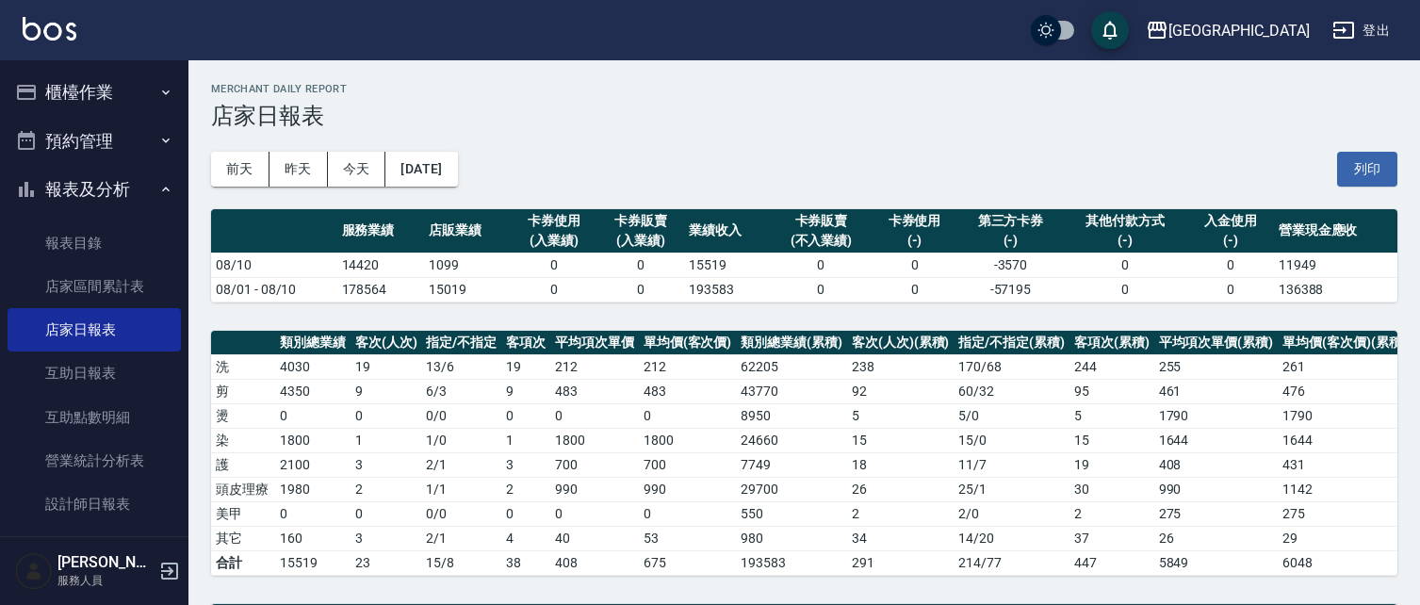
scroll to position [545, 0]
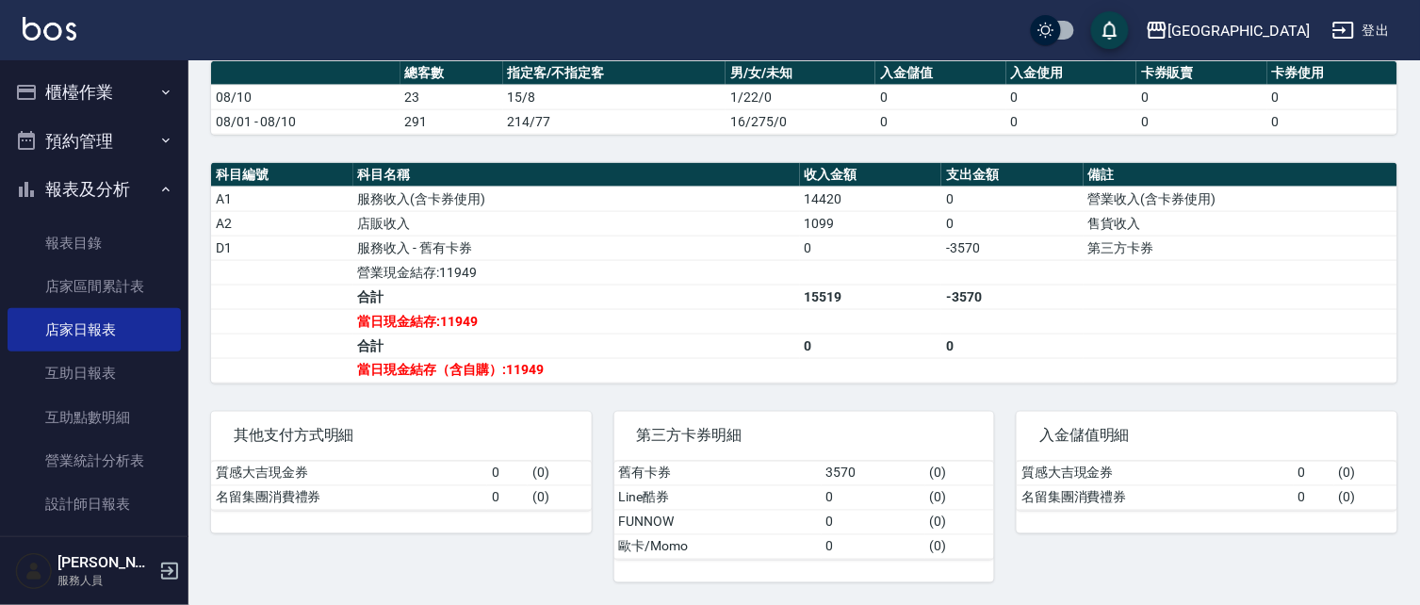
drag, startPoint x: 69, startPoint y: 186, endPoint x: 66, endPoint y: 165, distance: 20.9
click at [69, 183] on button "報表及分析" at bounding box center [94, 189] width 173 height 49
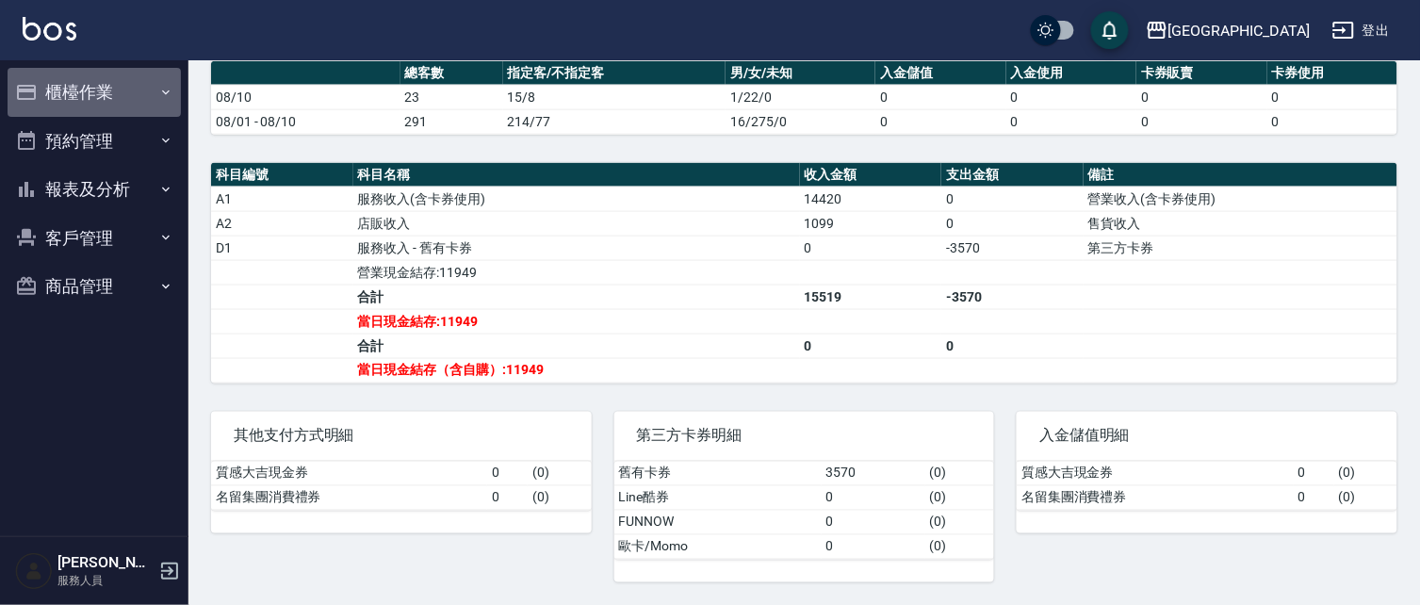
click at [58, 98] on button "櫃檯作業" at bounding box center [94, 92] width 173 height 49
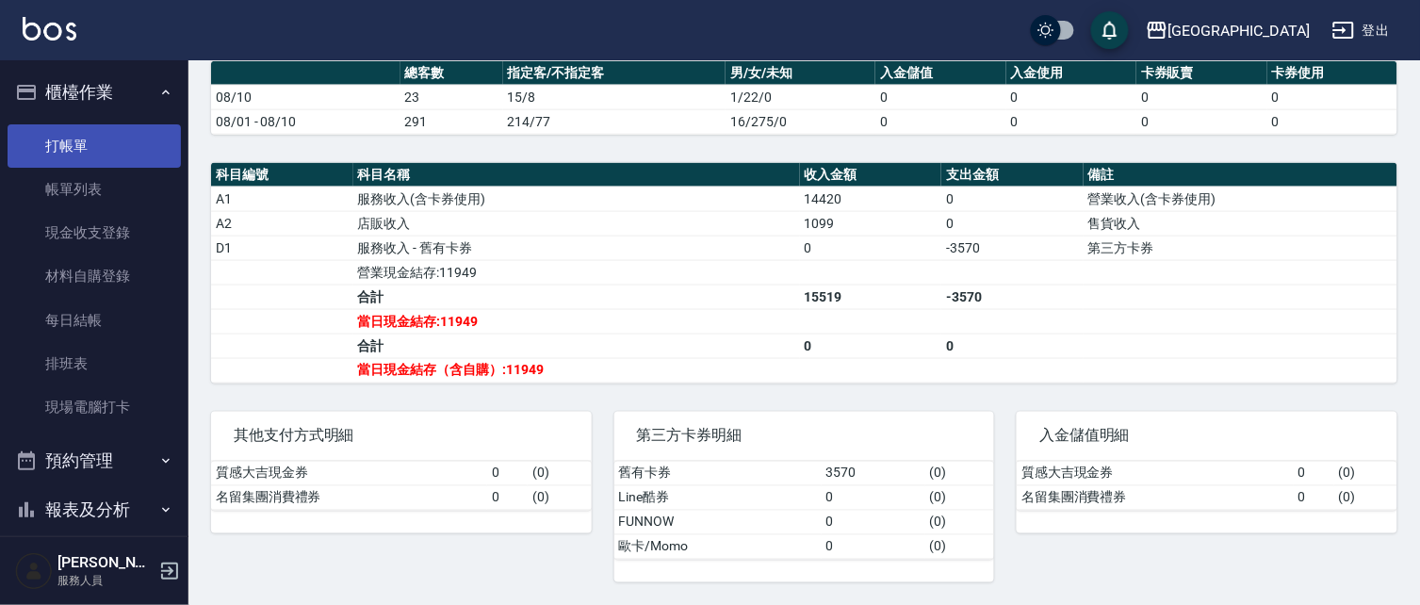
click at [57, 149] on link "打帳單" at bounding box center [94, 145] width 173 height 43
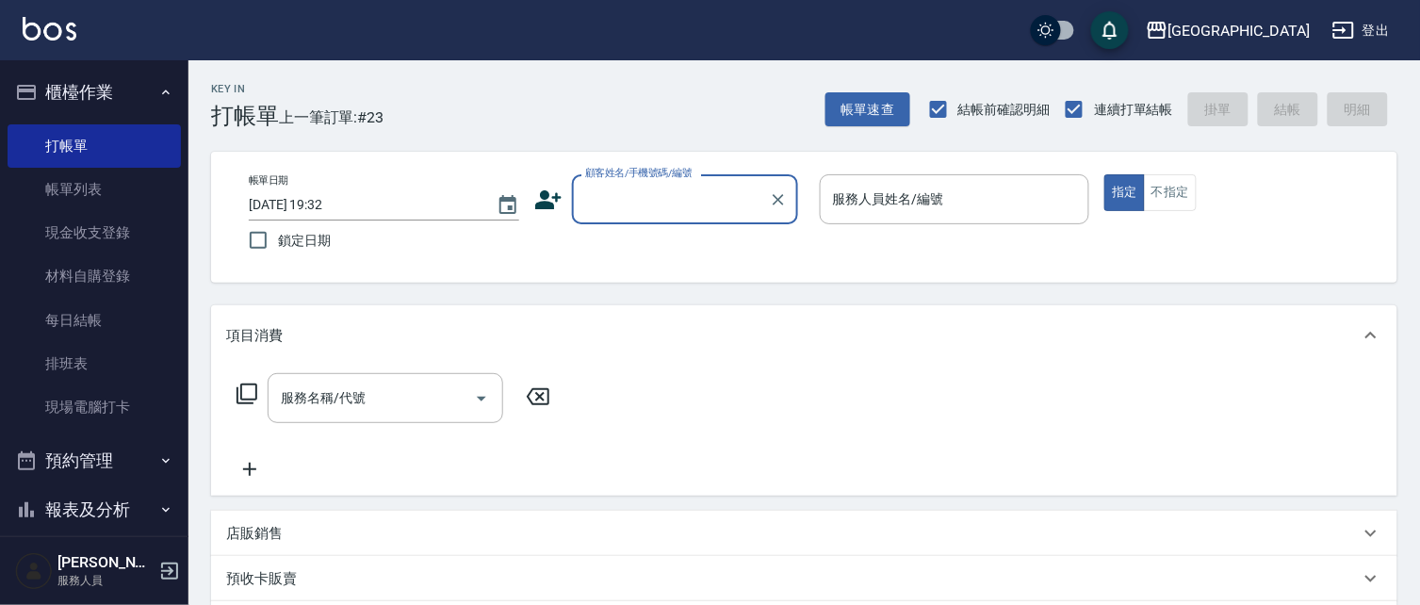
drag, startPoint x: 654, startPoint y: 207, endPoint x: 644, endPoint y: 200, distance: 12.1
click at [654, 205] on input "顧客姓名/手機號碼/編號" at bounding box center [670, 199] width 181 height 33
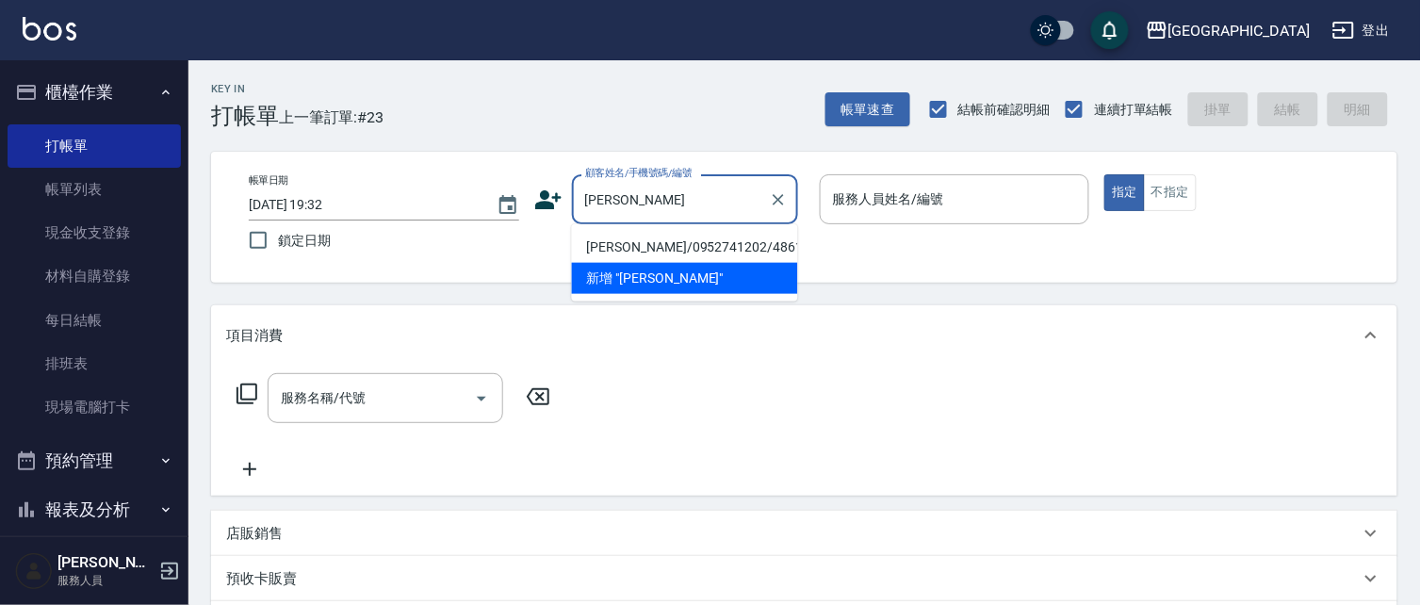
type input "[PERSON_NAME]"
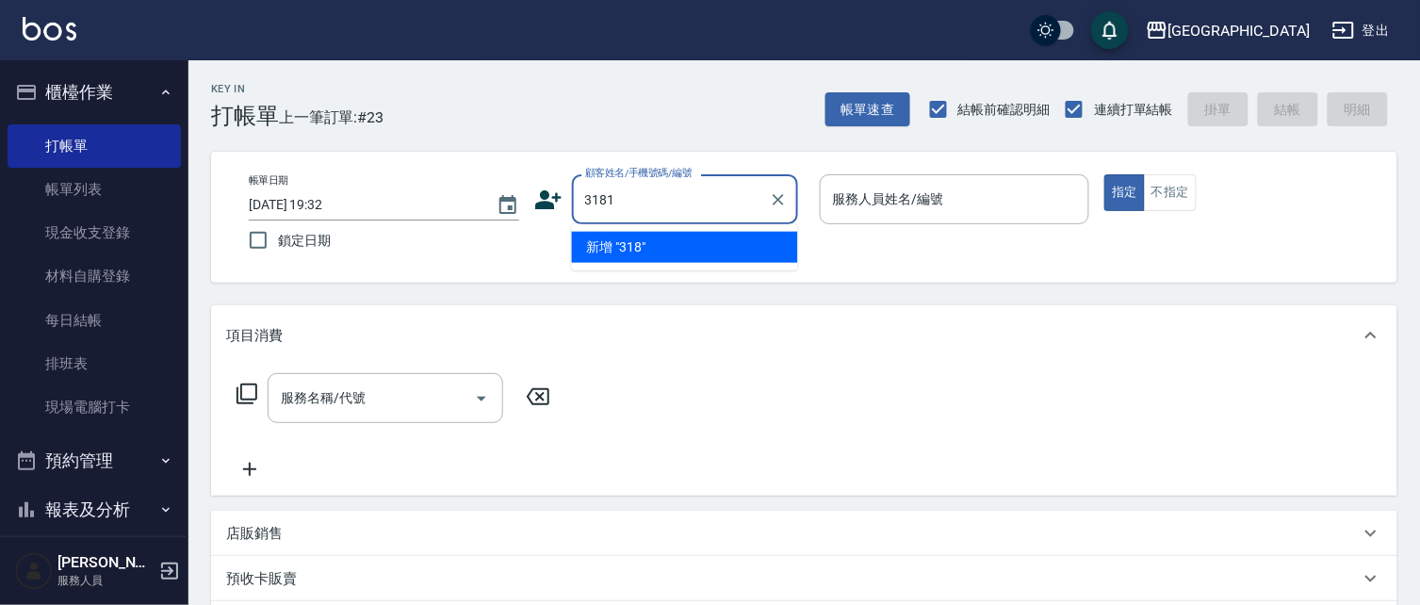
type input "3181"
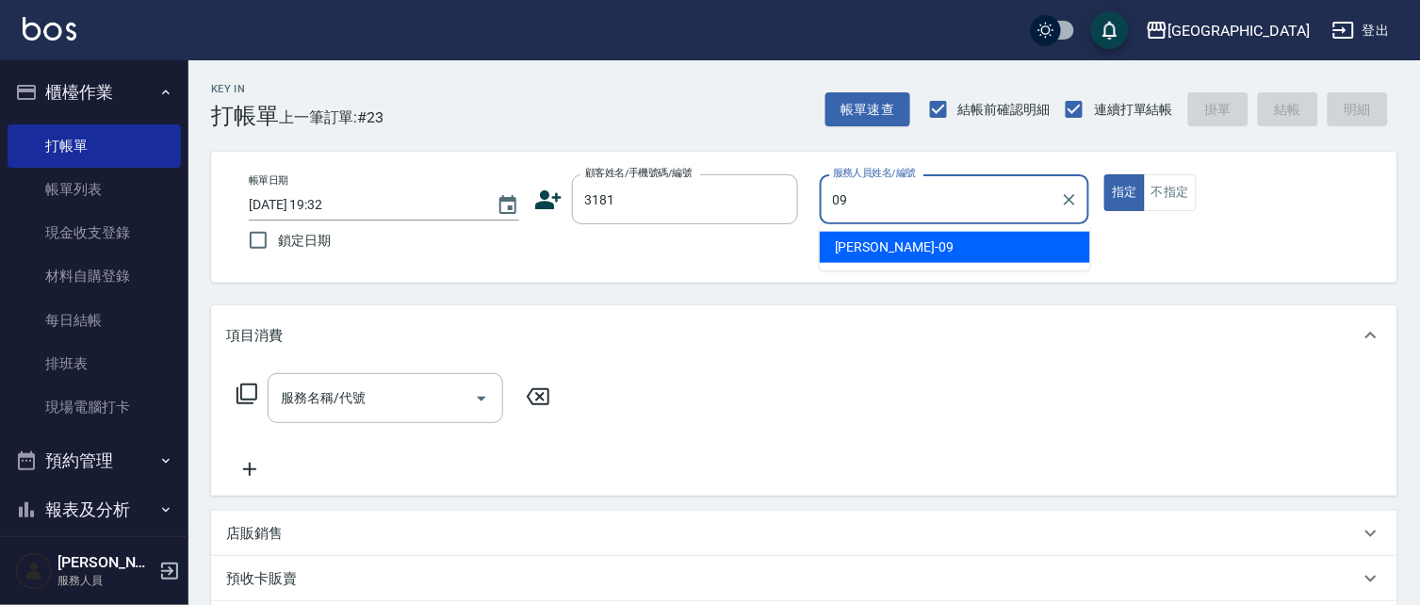
type input "[PERSON_NAME]-09"
type button "true"
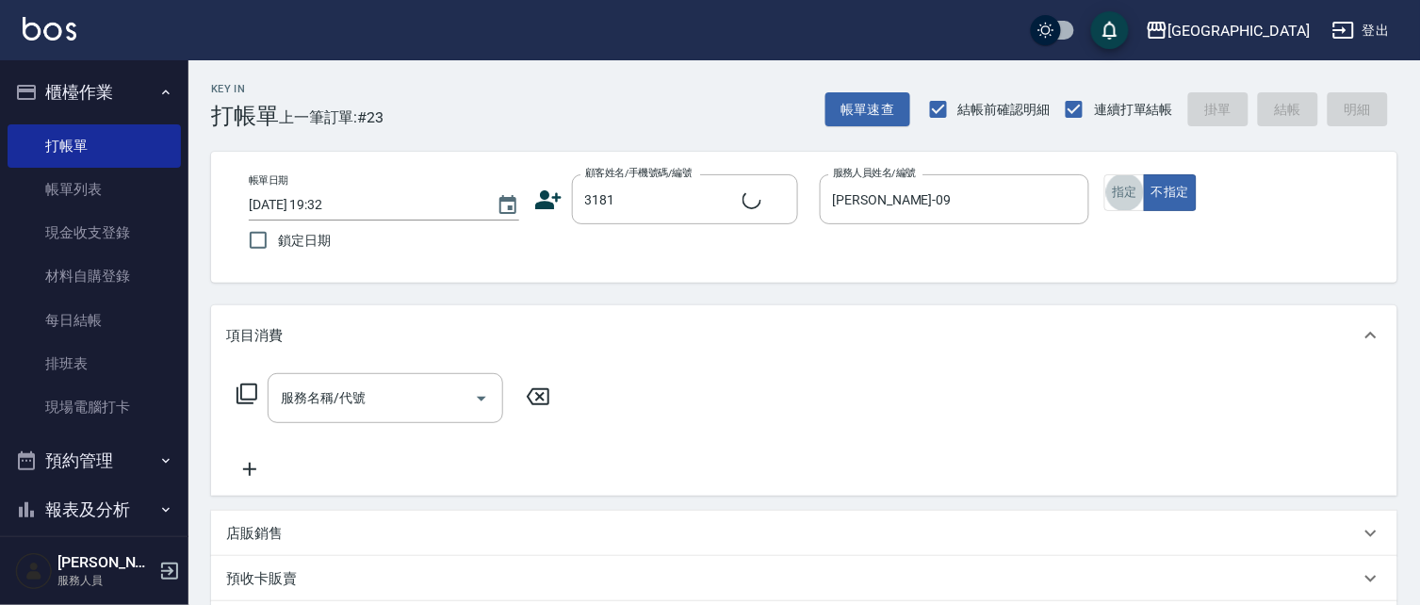
type input "[PERSON_NAME]/0919947656/3181"
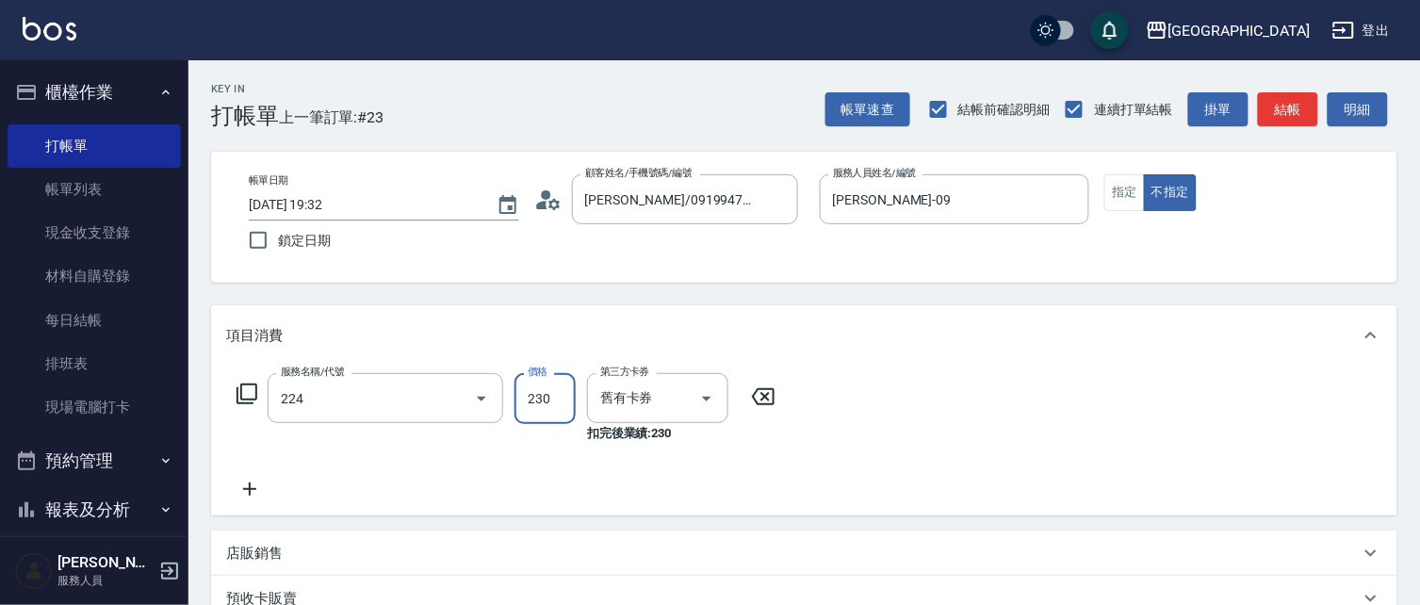
type input "洗髮(卡)230(224)"
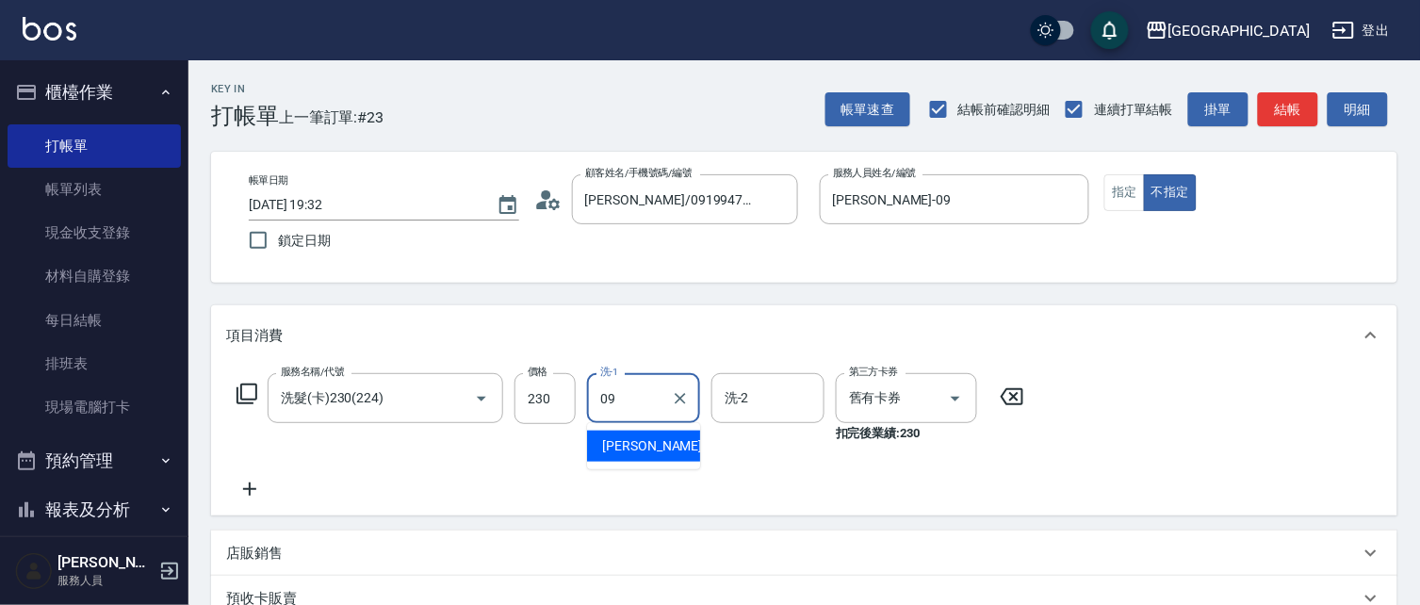
type input "[PERSON_NAME]-09"
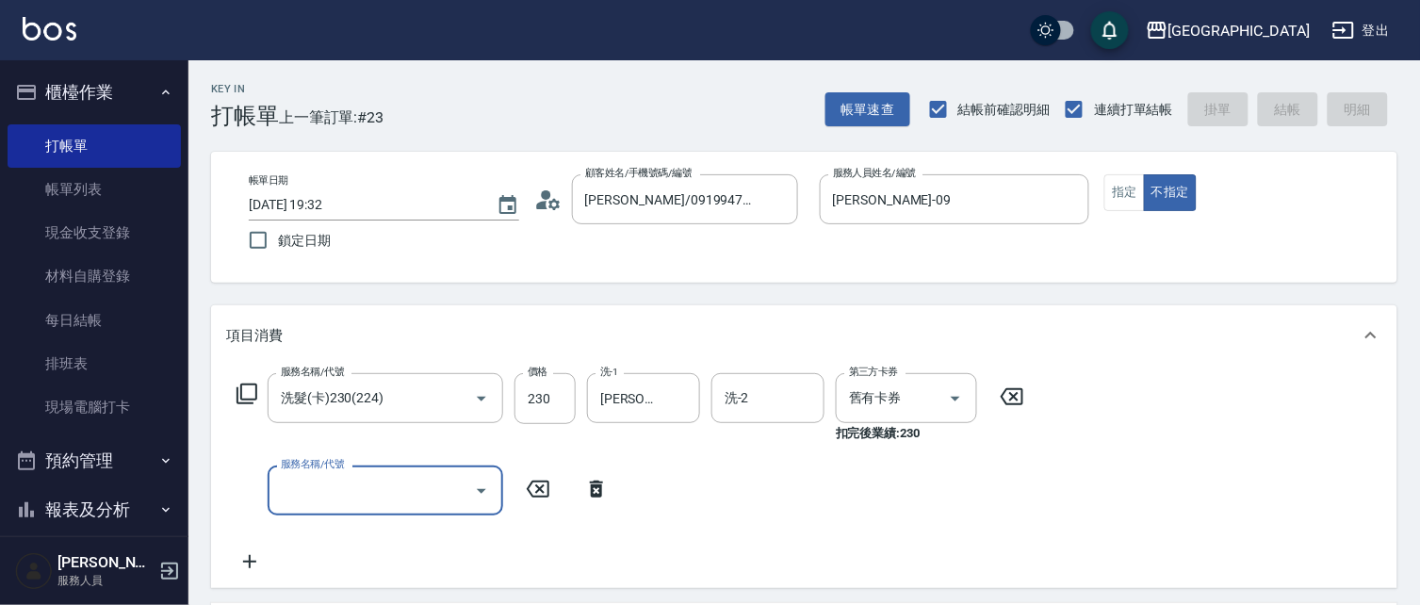
type input "[DATE] 19:33"
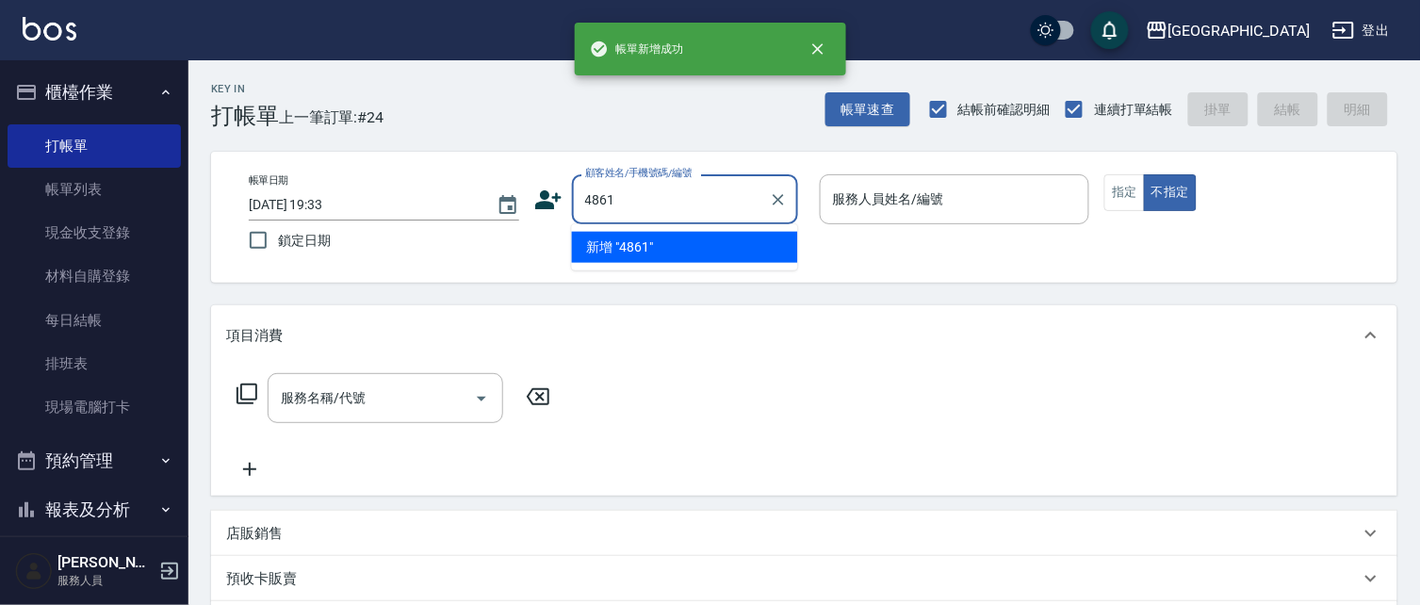
type input "4861"
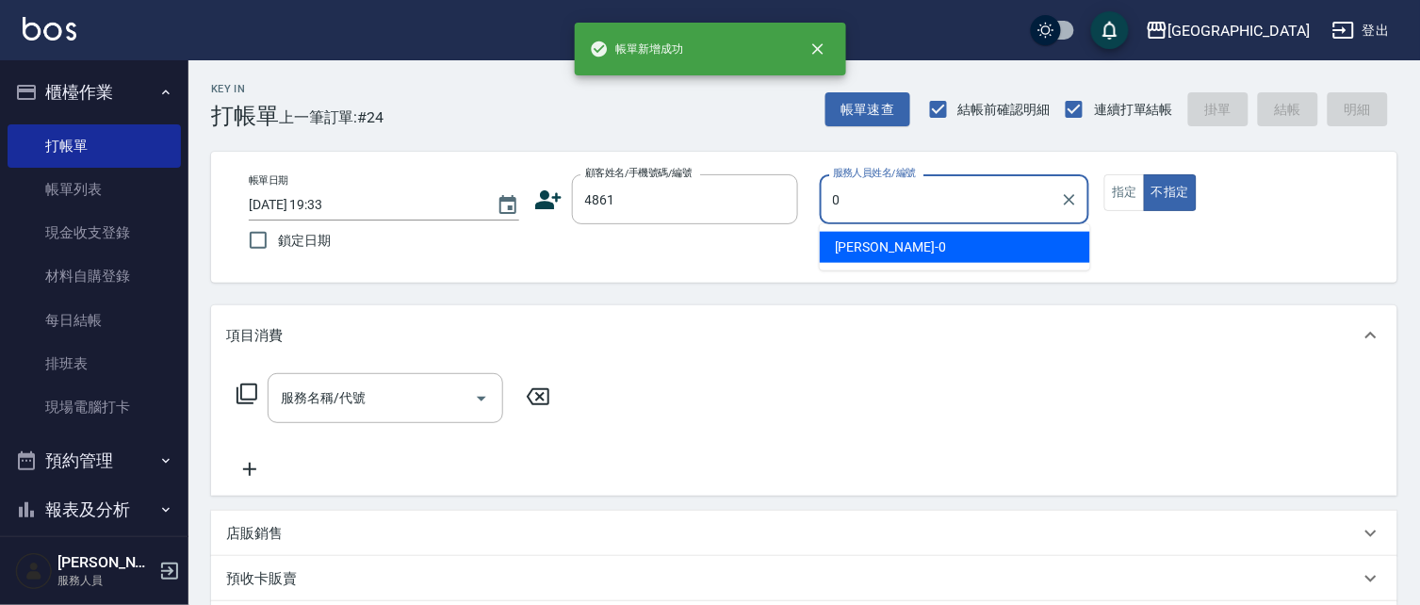
type input "02"
type input "[PERSON_NAME]/0952741202/4861"
type input "[PERSON_NAME]-02"
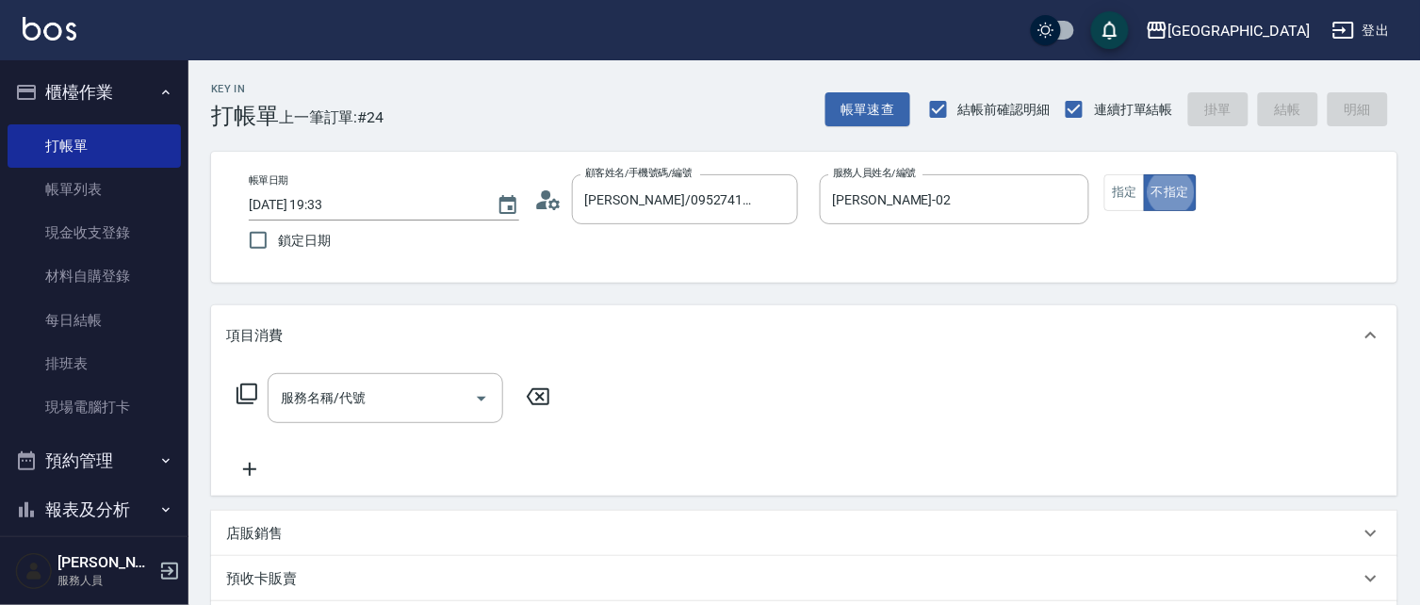
type button "false"
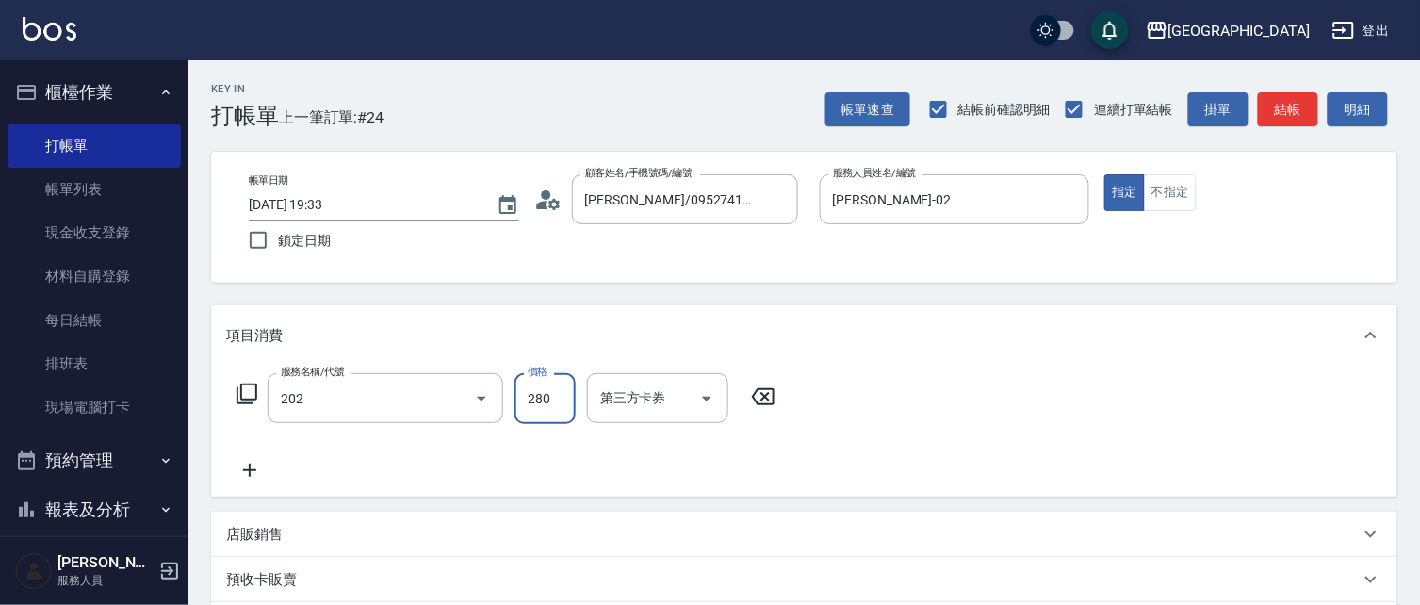
type input "洗髮[280](202)"
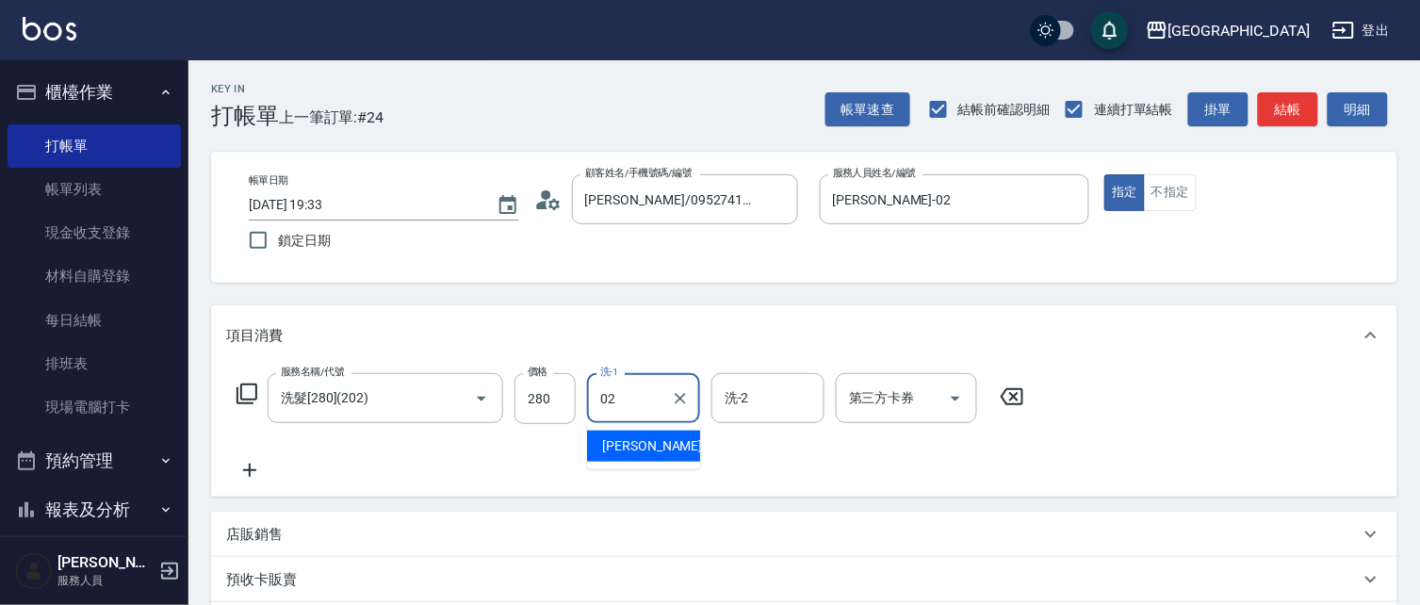
type input "[PERSON_NAME]-02"
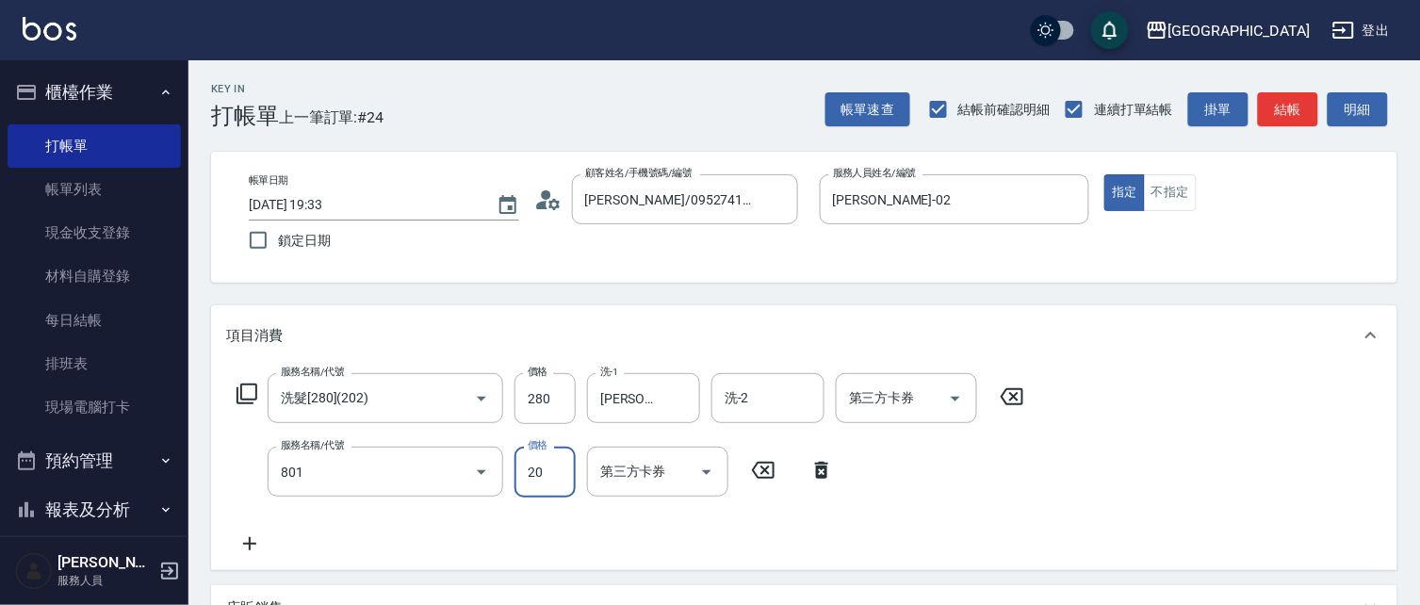
type input "潤絲(801)"
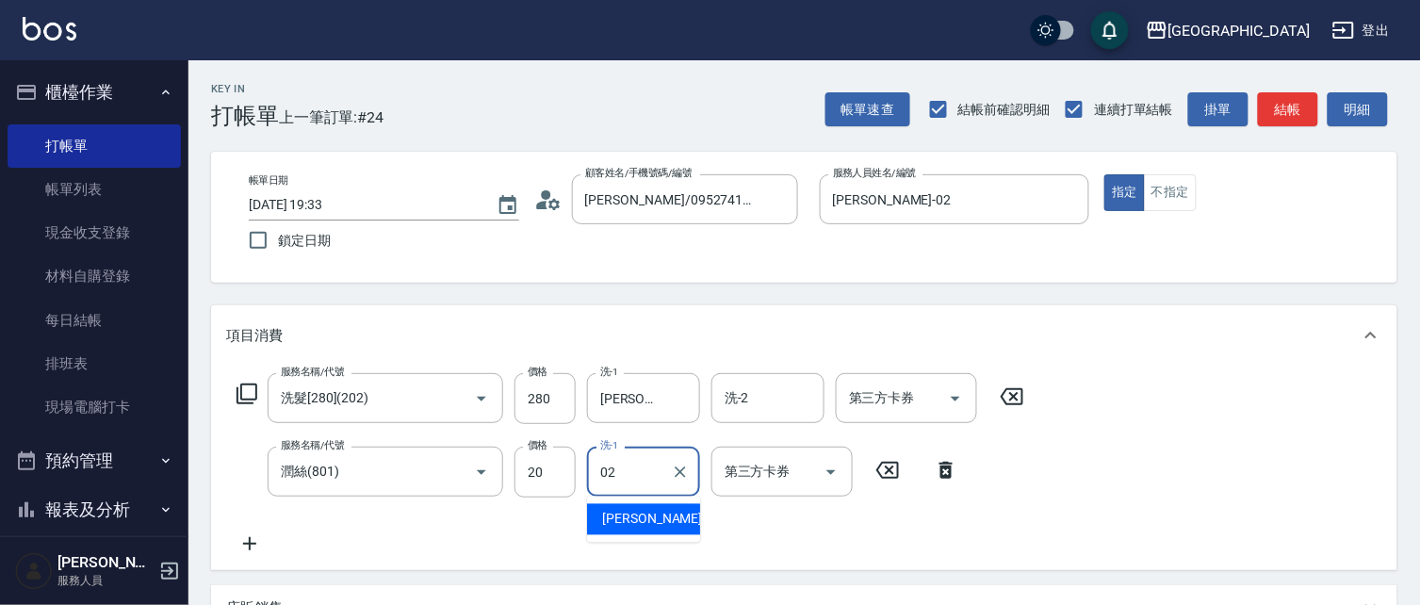
type input "[PERSON_NAME]-02"
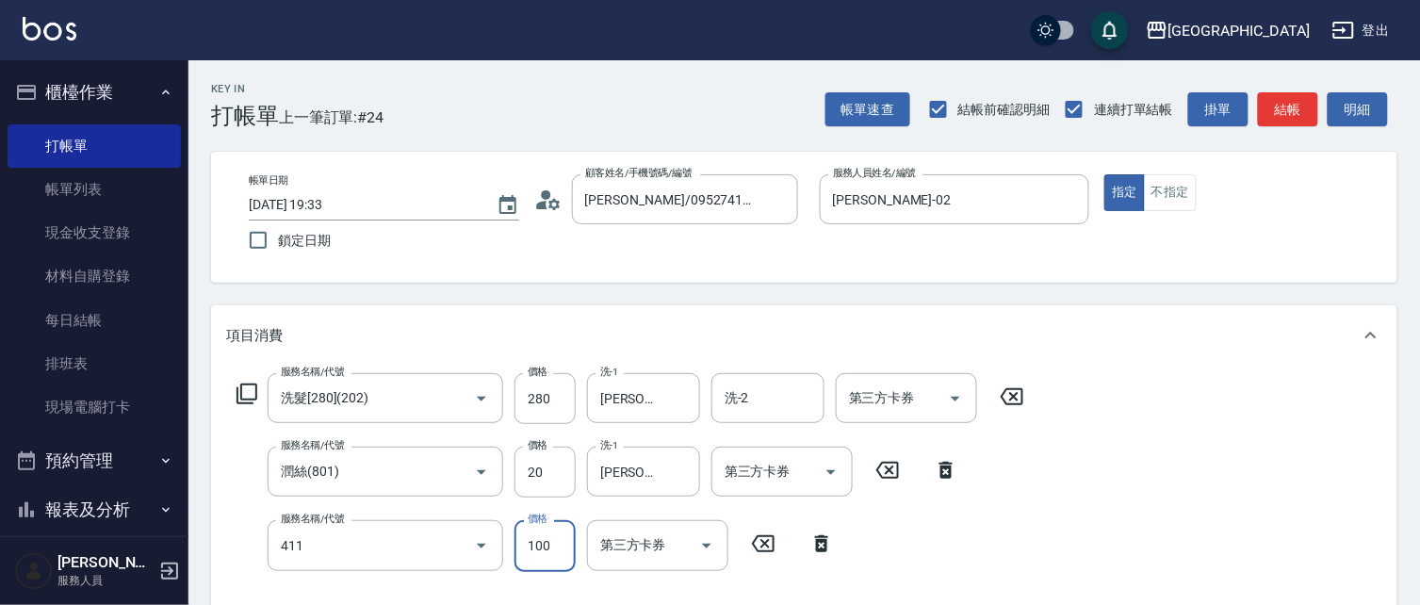
type input "剪髮(100)(411)"
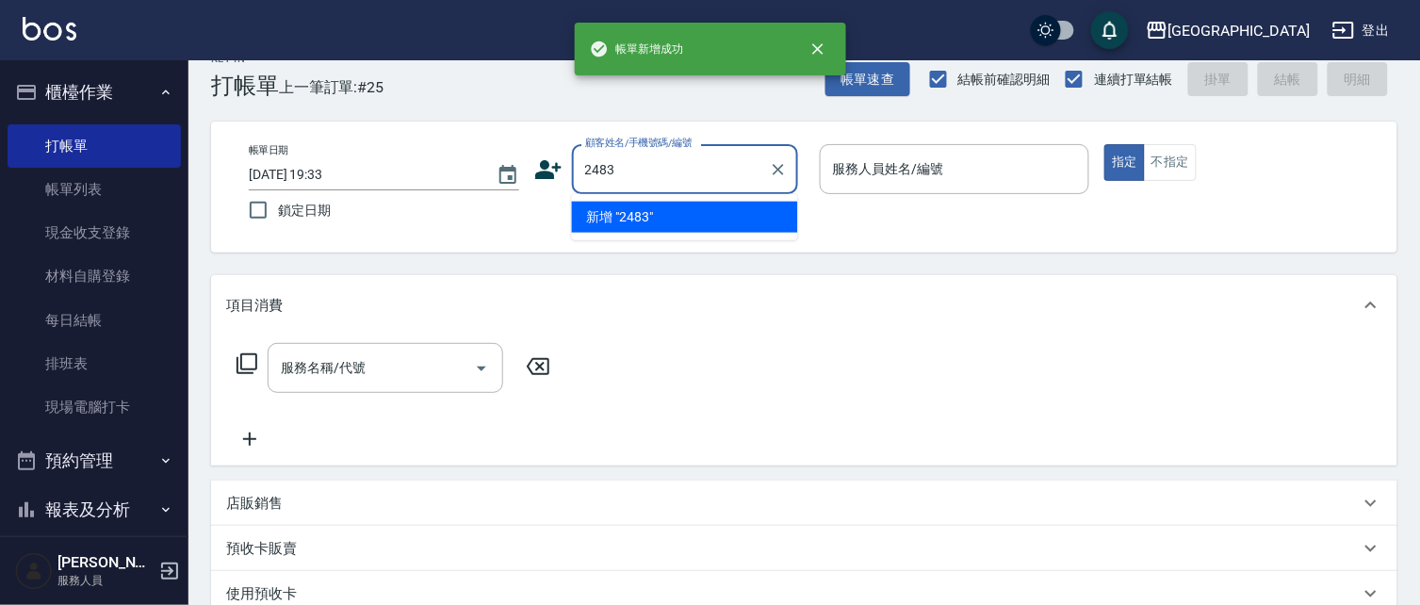
type input "2483"
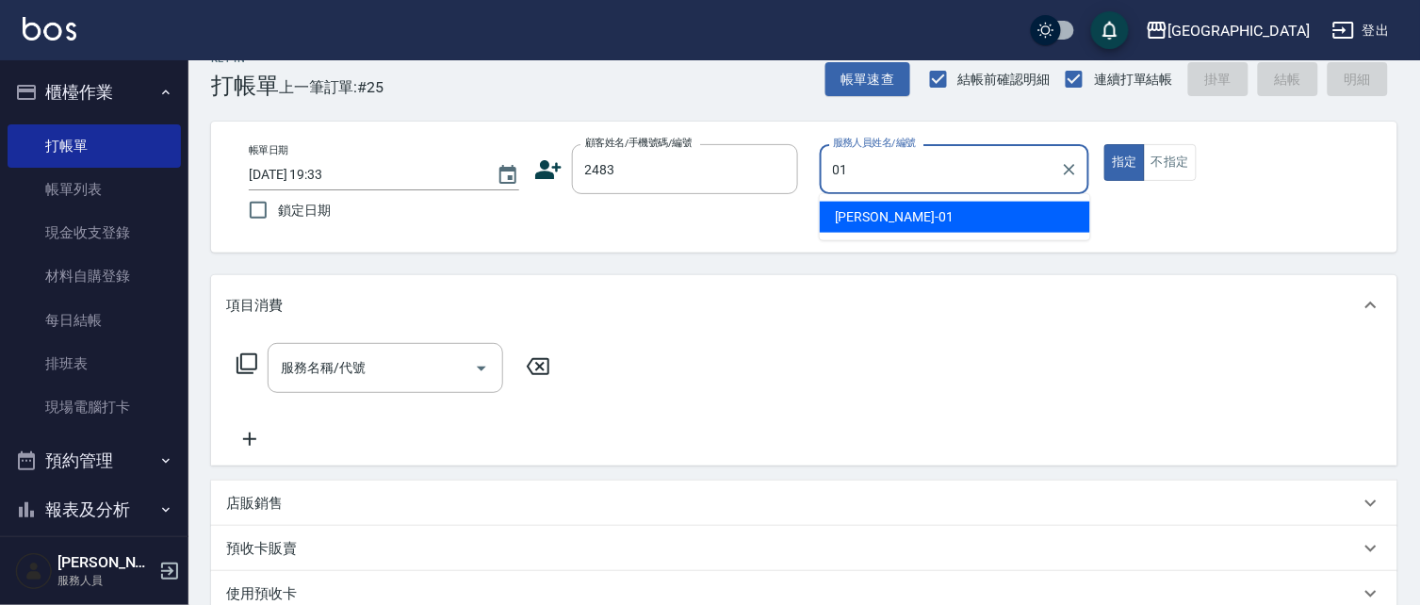
type input "[PERSON_NAME]-01"
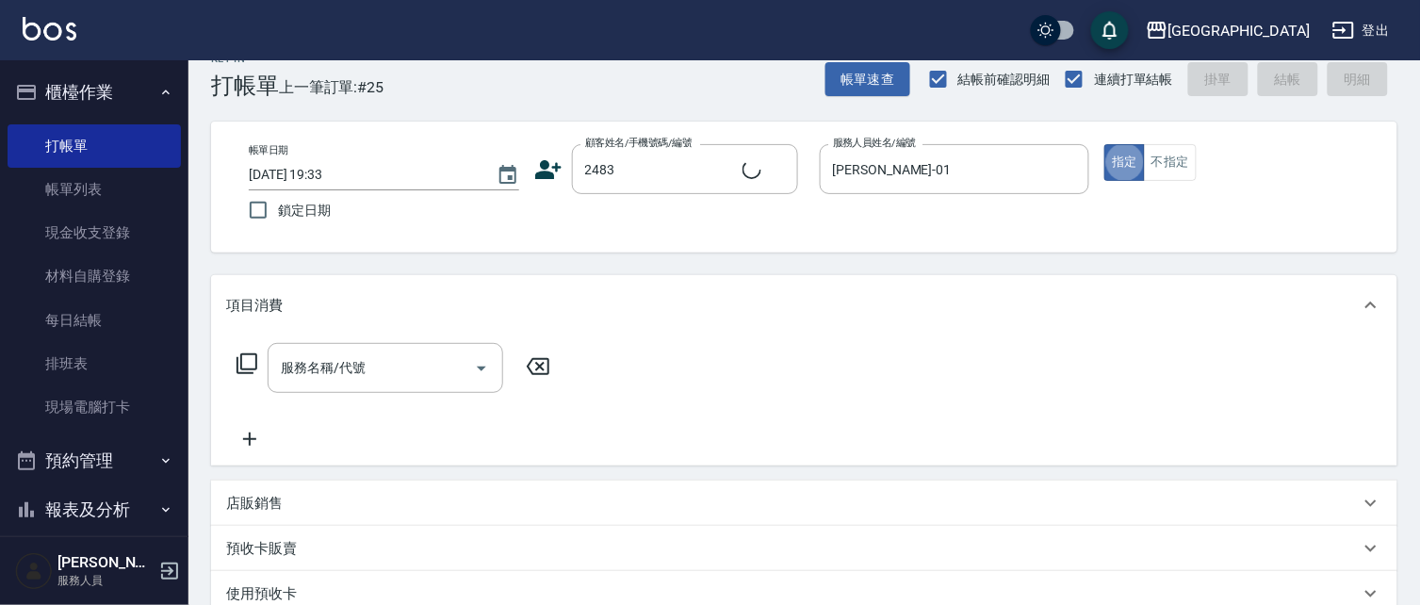
type input "[PERSON_NAME]/0926091766/2483"
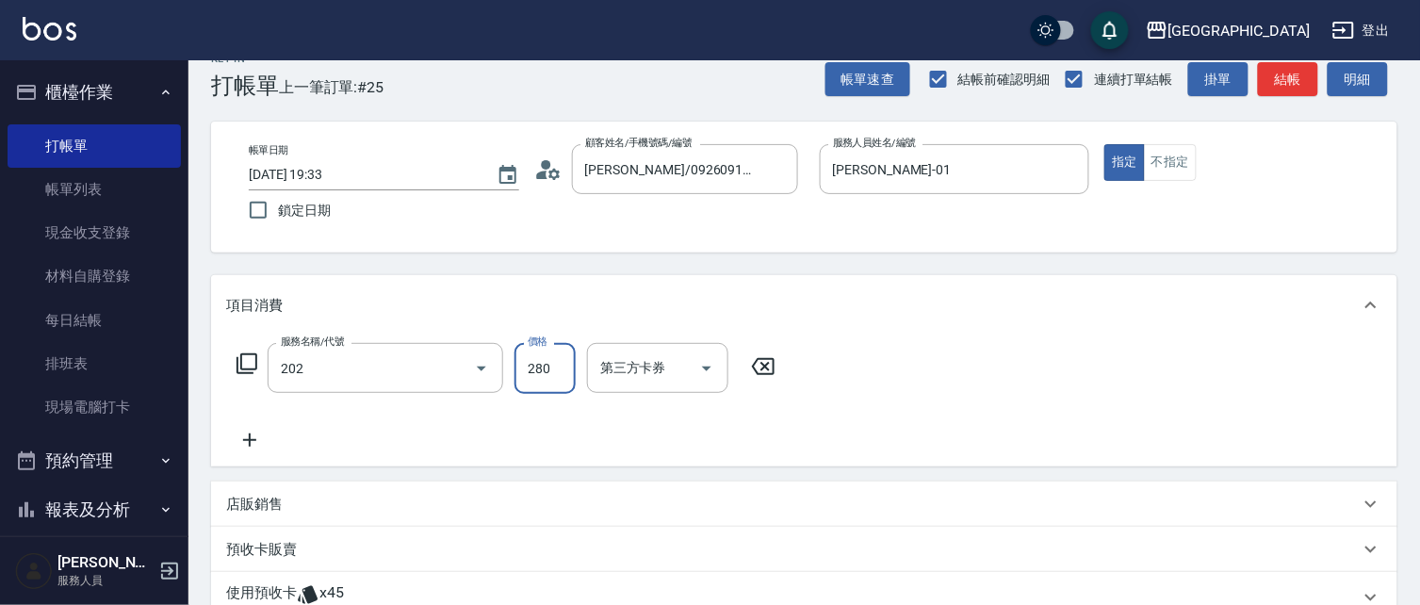
type input "洗髮[280](202)"
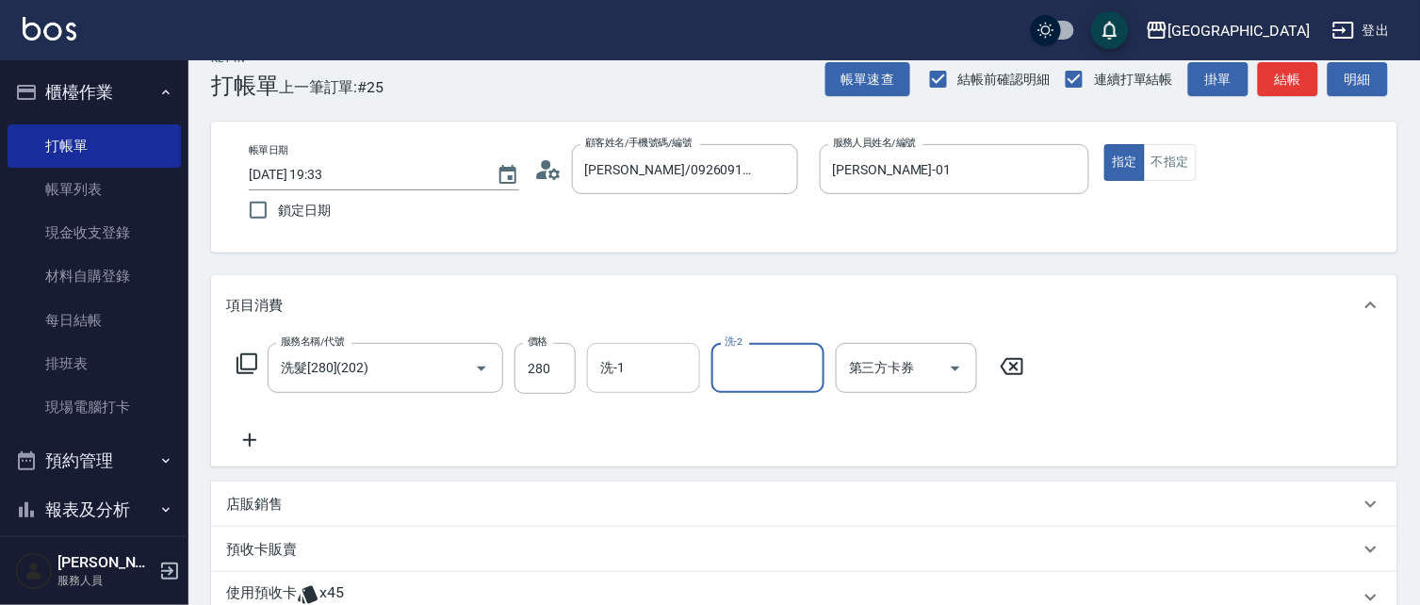
click at [637, 356] on input "洗-1" at bounding box center [643, 367] width 96 height 33
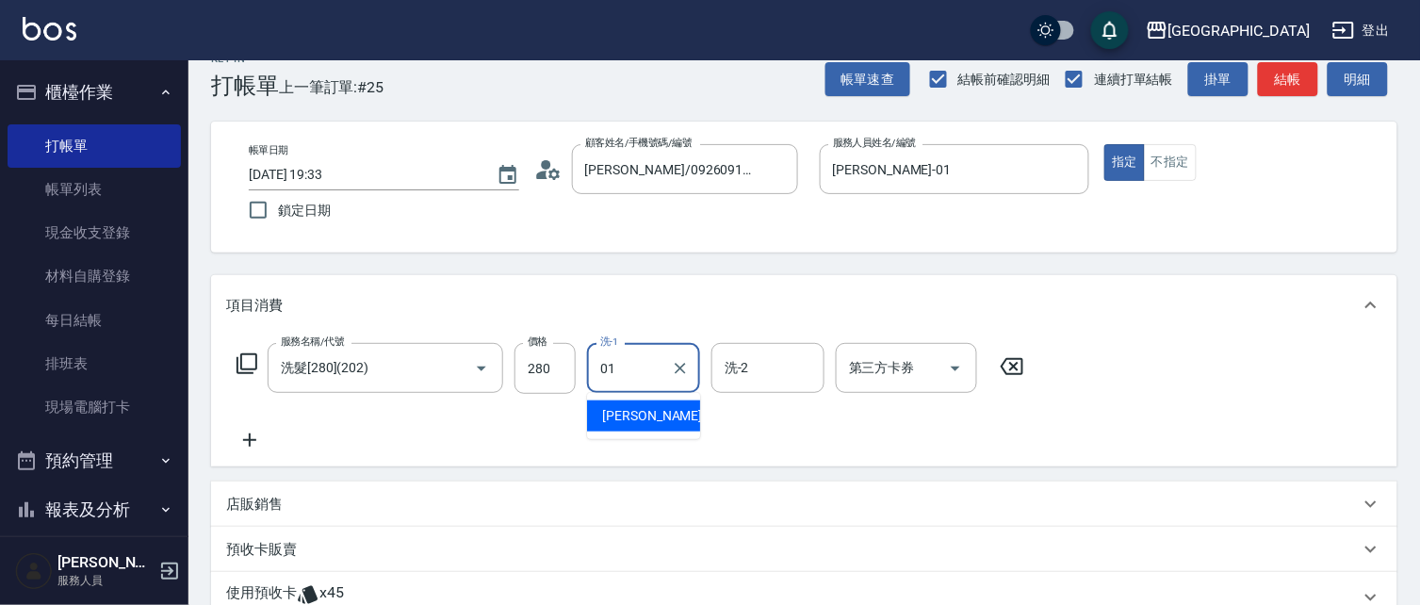
type input "[PERSON_NAME]-01"
